Goal: Navigation & Orientation: Find specific page/section

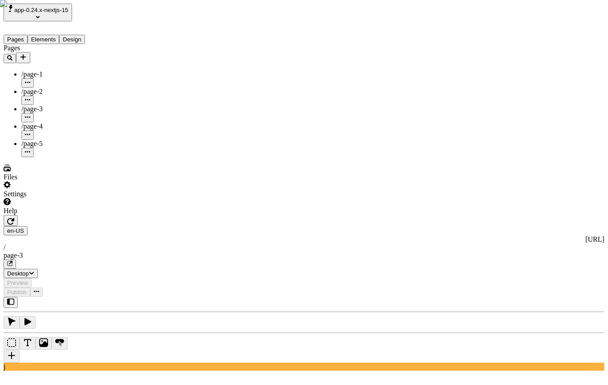
click at [69, 10] on span "app-0.24.x-nextjs-15" at bounding box center [41, 10] width 54 height 7
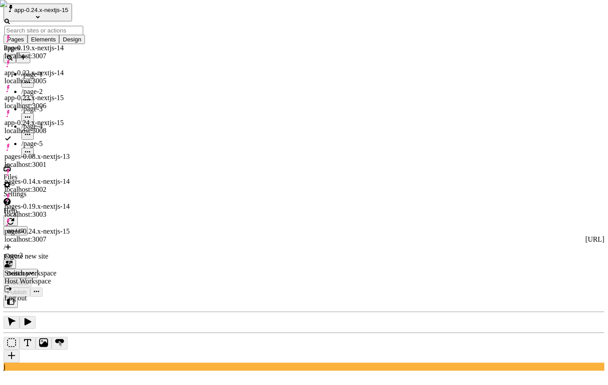
click at [77, 94] on div "app-0.23.x-nextjs-15 localhost:3006" at bounding box center [43, 102] width 79 height 16
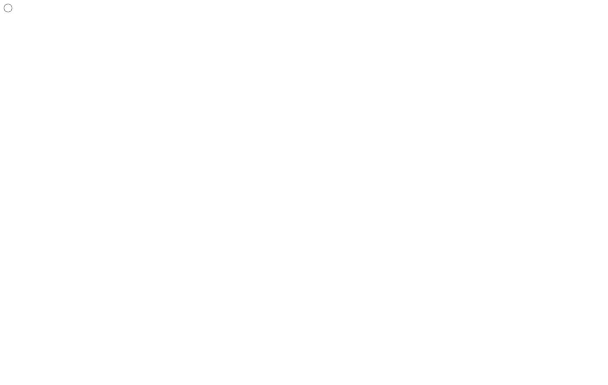
click at [74, 5] on div at bounding box center [57, 9] width 107 height 11
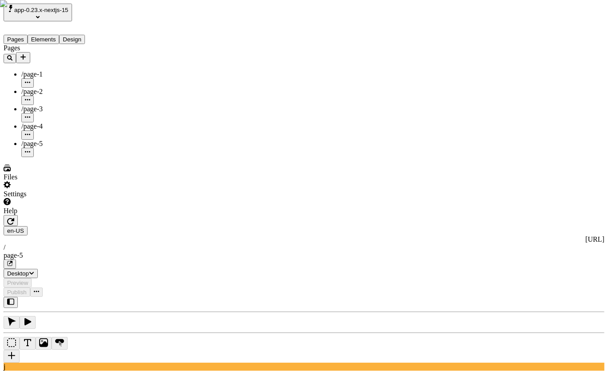
click at [69, 13] on span "app-0.23.x-nextjs-15" at bounding box center [41, 10] width 54 height 7
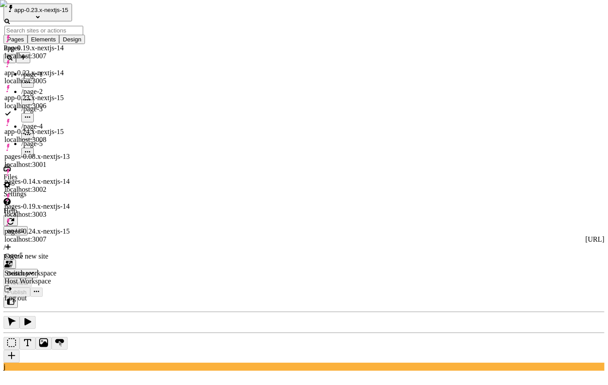
click at [65, 144] on div "pages-0.08.x-nextjs-13 localhost:3001" at bounding box center [43, 156] width 79 height 25
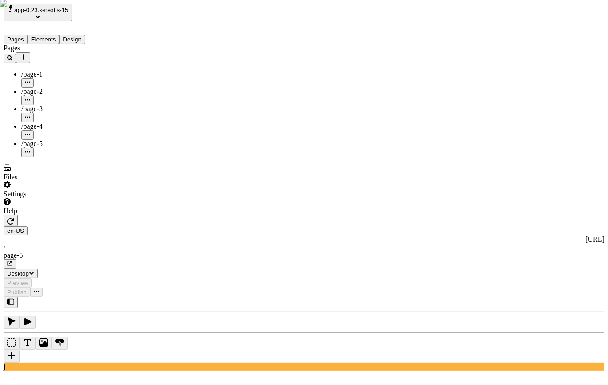
click at [72, 10] on button "app-0.23.x-nextjs-15" at bounding box center [38, 13] width 69 height 18
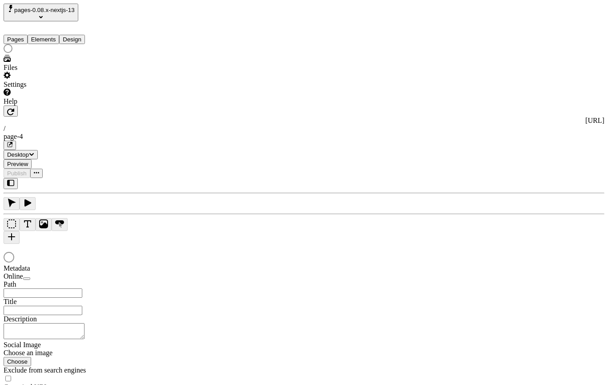
click at [73, 12] on span "pages-0.08.x-nextjs-13" at bounding box center [44, 10] width 61 height 7
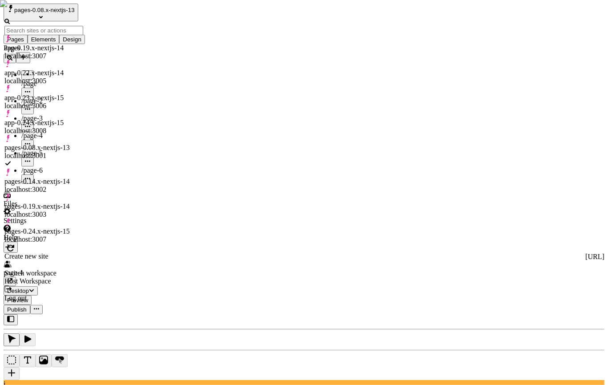
click at [83, 202] on div "pages-0.19.x-nextjs-14 localhost:3003" at bounding box center [43, 210] width 79 height 16
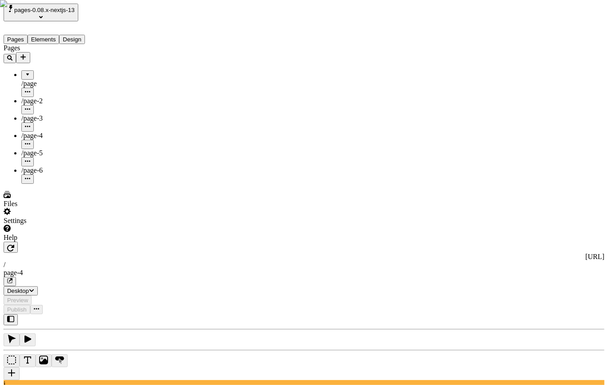
click at [74, 12] on span "pages-0.08.x-nextjs-13" at bounding box center [44, 10] width 61 height 7
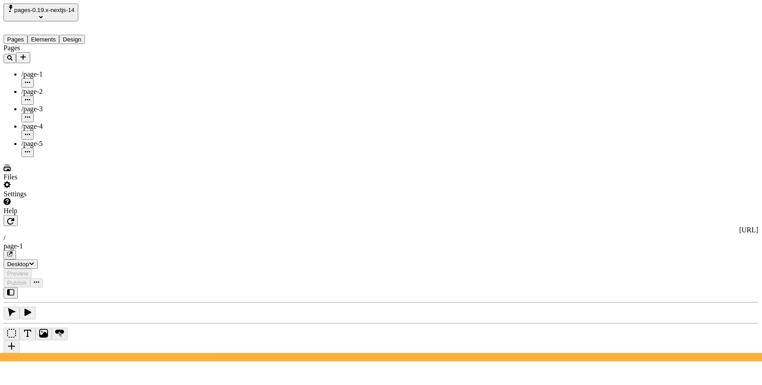
click at [78, 12] on button "pages-0.19.x-nextjs-14" at bounding box center [41, 13] width 75 height 18
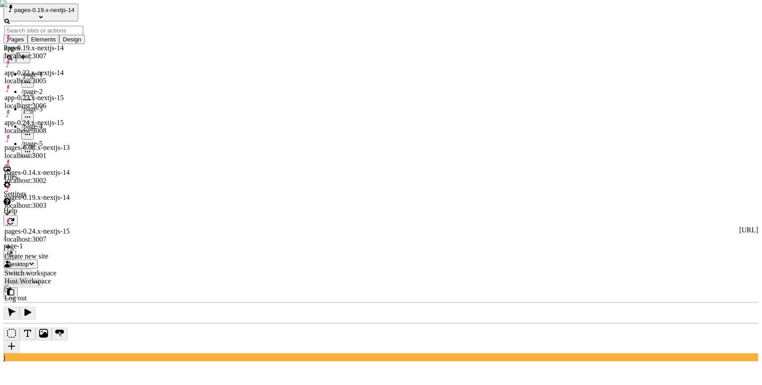
click at [77, 119] on div "app-0.24.x-nextjs-15 localhost:3008" at bounding box center [43, 127] width 79 height 16
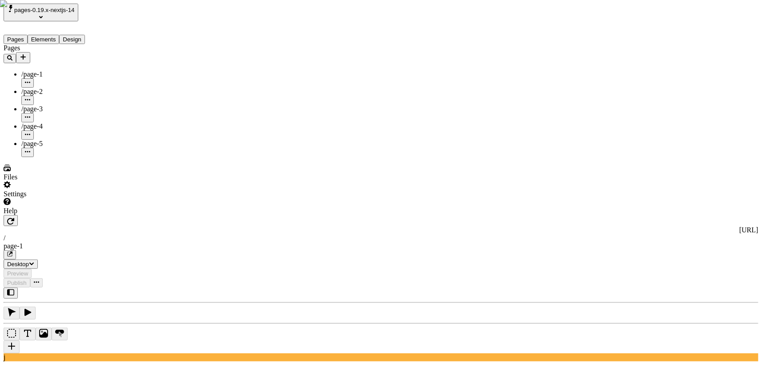
click at [83, 18] on div "pages-0.19.x-nextjs-14" at bounding box center [57, 13] width 107 height 18
click at [75, 13] on span "pages-0.19.x-nextjs-14" at bounding box center [44, 10] width 61 height 7
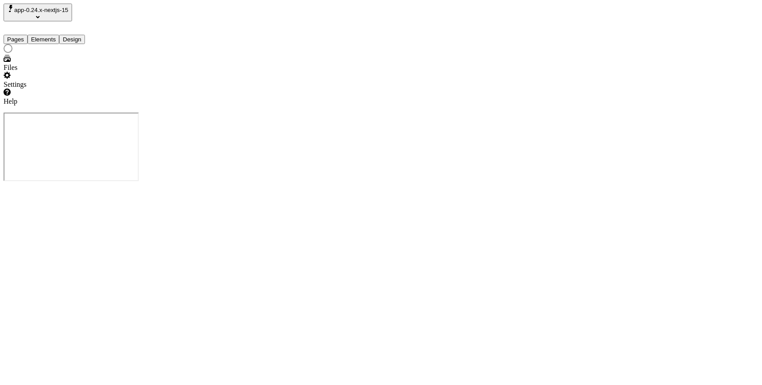
click at [83, 55] on div at bounding box center [57, 49] width 107 height 11
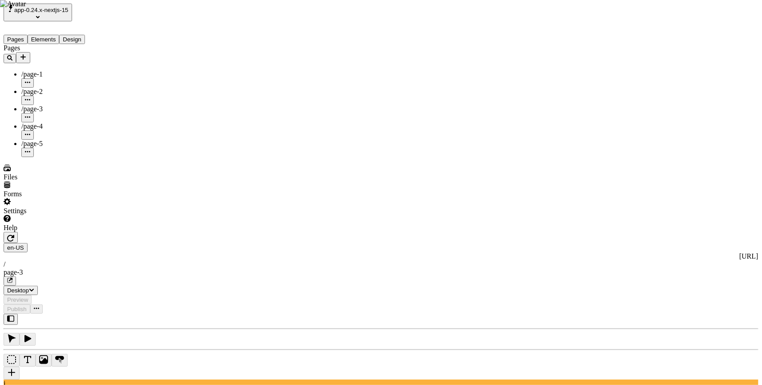
click at [69, 11] on span "app-0.24.x-nextjs-15" at bounding box center [41, 10] width 54 height 7
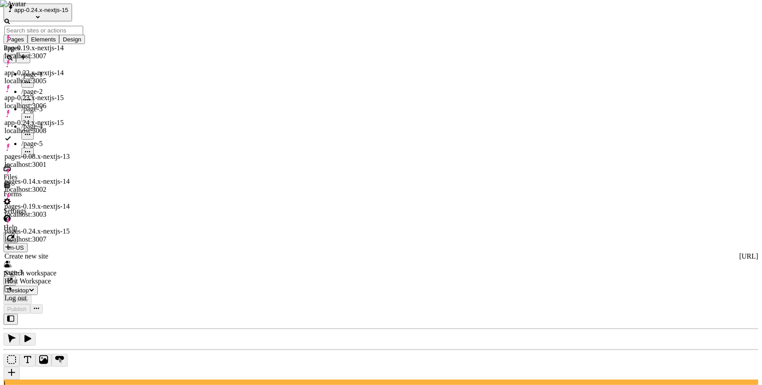
click at [83, 85] on div "app-0.23.x-nextjs-15 localhost:3006" at bounding box center [43, 97] width 79 height 25
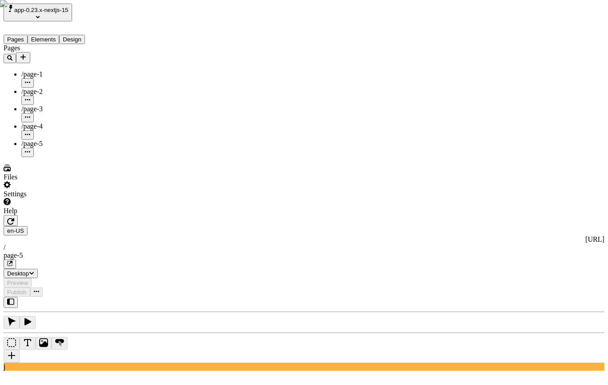
drag, startPoint x: 69, startPoint y: 152, endPoint x: 67, endPoint y: 143, distance: 9.3
click at [69, 152] on div "Pages /page-1 /page-2 /page-3 /page-4 /page-5" at bounding box center [57, 100] width 107 height 113
click at [51, 7] on span "app-0.23.x-nextjs-15" at bounding box center [41, 10] width 54 height 7
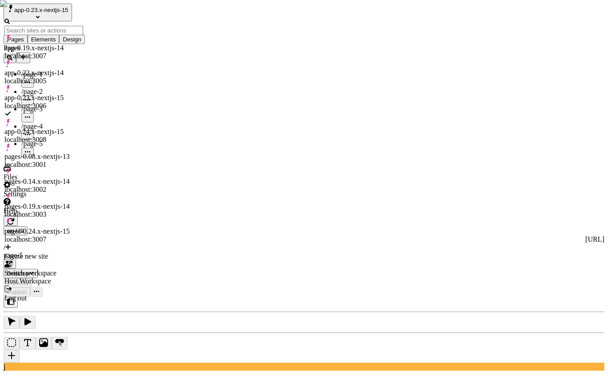
click at [83, 144] on div "pages-0.08.x-nextjs-13 localhost:3001" at bounding box center [43, 156] width 79 height 25
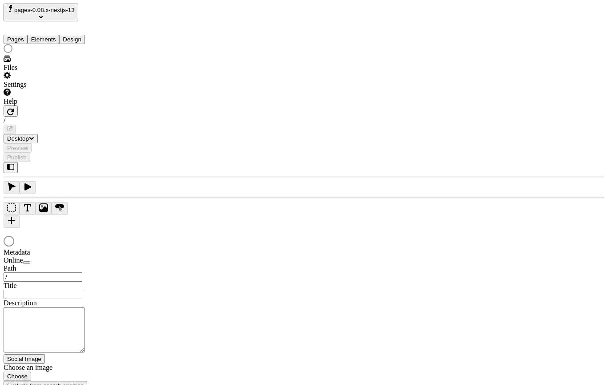
click at [69, 10] on span "pages-0.08.x-nextjs-13" at bounding box center [44, 10] width 61 height 7
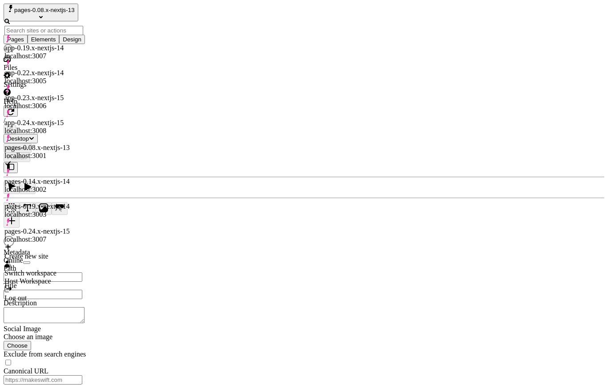
click at [83, 202] on div "pages-0.19.x-nextjs-14 localhost:3003" at bounding box center [43, 210] width 79 height 16
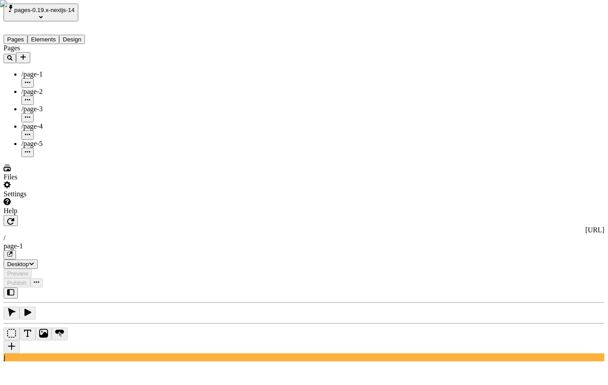
click at [93, 157] on div "Pages /page-1 /page-2 /page-3 /page-4 /page-5" at bounding box center [57, 100] width 107 height 113
click at [75, 8] on span "pages-0.19.x-nextjs-14" at bounding box center [44, 10] width 61 height 7
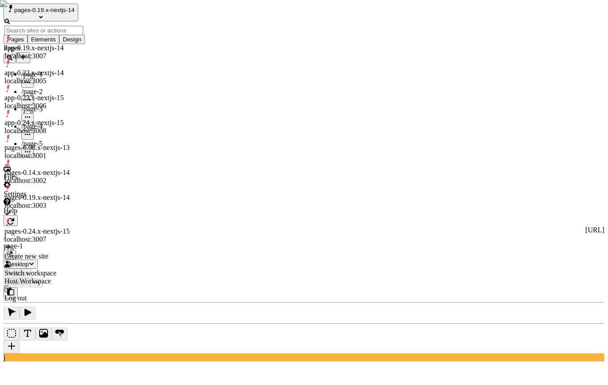
click at [83, 94] on div "app-0.23.x-nextjs-15 localhost:3006" at bounding box center [43, 102] width 79 height 16
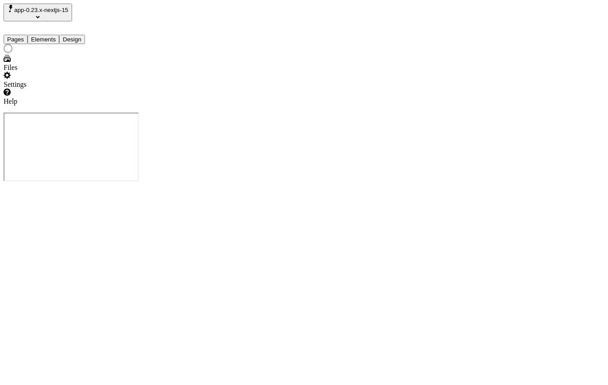
drag, startPoint x: 58, startPoint y: 8, endPoint x: 63, endPoint y: 12, distance: 6.3
click at [59, 8] on span "app-0.23.x-nextjs-15" at bounding box center [41, 10] width 54 height 7
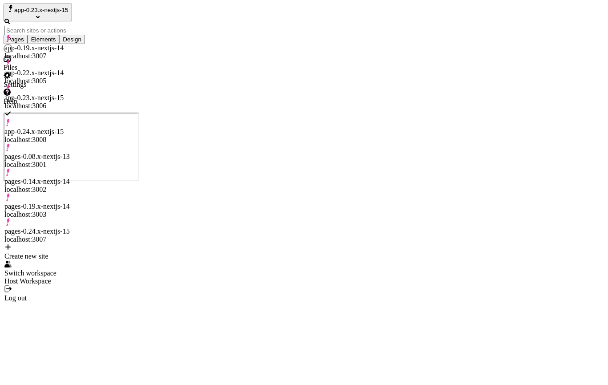
click at [83, 69] on div "app-0.22.x-nextjs-14 localhost:3005" at bounding box center [43, 77] width 79 height 16
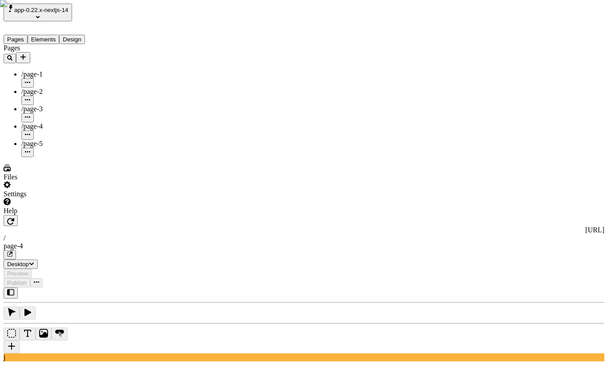
click at [63, 157] on div "Pages /page-1 /page-2 /page-3 /page-4 /page-5" at bounding box center [57, 100] width 107 height 113
click at [64, 156] on div "Pages /page-1 /page-2 /page-3 /page-4 /page-5" at bounding box center [57, 100] width 107 height 113
click at [90, 5] on div "app-0.22.x-nextjs-14" at bounding box center [57, 13] width 107 height 18
click at [51, 12] on span "app-0.22.x-nextjs-14" at bounding box center [41, 10] width 54 height 7
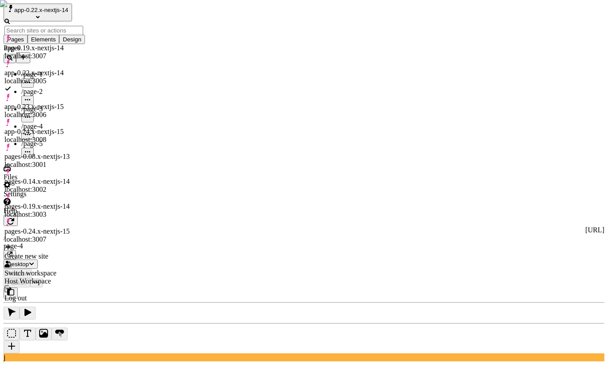
click at [83, 227] on div "pages-0.24.x-nextjs-15 localhost:3007" at bounding box center [43, 235] width 79 height 16
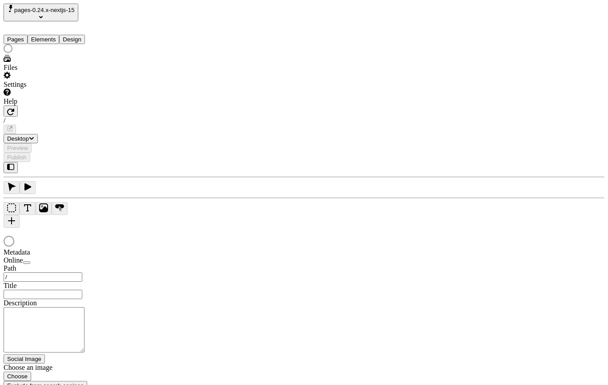
click at [44, 10] on span "pages-0.24.x-nextjs-15" at bounding box center [44, 10] width 61 height 7
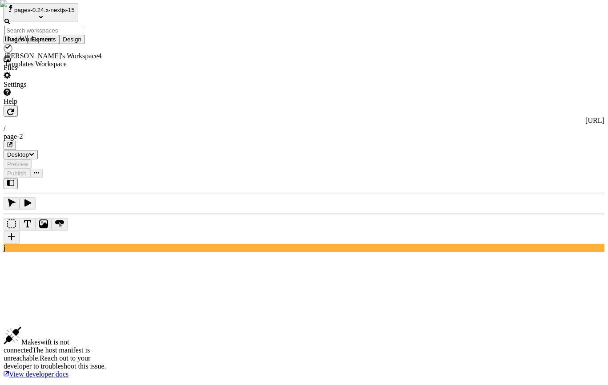
click at [78, 52] on div "[PERSON_NAME]'s Workspace4" at bounding box center [52, 56] width 97 height 8
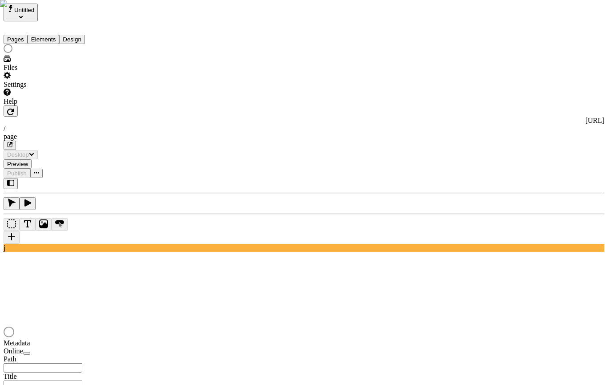
click at [18, 13] on span "Untitled" at bounding box center [24, 10] width 20 height 7
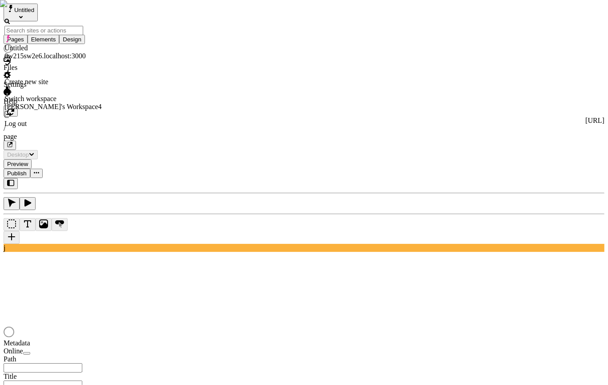
type input "/page"
